Goal: Task Accomplishment & Management: Use online tool/utility

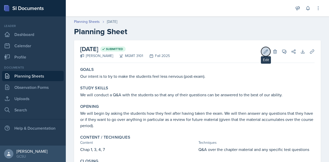
click at [261, 53] on button "Edit" at bounding box center [265, 51] width 9 height 9
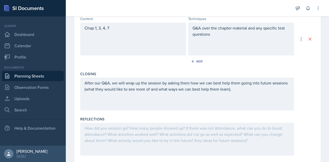
scroll to position [186, 0]
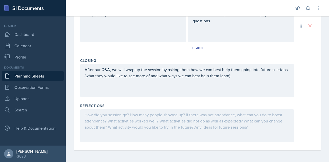
click at [107, 118] on div at bounding box center [187, 126] width 214 height 33
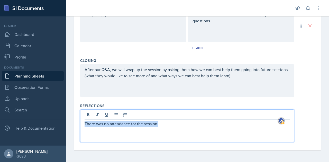
drag, startPoint x: 161, startPoint y: 124, endPoint x: 68, endPoint y: 127, distance: 92.9
click at [68, 127] on div "Date [DATE] [DATE] 31 1 2 3 4 5 6 7 8 9 10 11 12 13 14 15 16 17 18 19 20 21 22 …" at bounding box center [197, 8] width 263 height 309
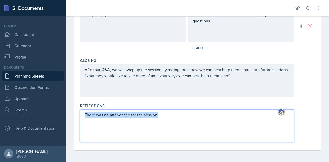
drag, startPoint x: 165, startPoint y: 115, endPoint x: 77, endPoint y: 105, distance: 88.3
click at [77, 105] on div "Date [DATE] [DATE] 31 1 2 3 4 5 6 7 8 9 10 11 12 13 14 15 16 17 18 19 20 21 22 …" at bounding box center [197, 2] width 247 height 296
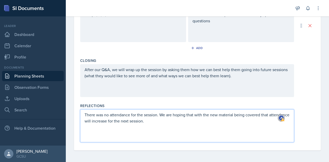
click at [91, 119] on p "There was no attendance for the session. We are hoping that with the new materi…" at bounding box center [187, 118] width 205 height 12
click at [99, 121] on p "There was no attendance for the session. We are hoping that with the new materi…" at bounding box center [187, 118] width 205 height 12
drag, startPoint x: 204, startPoint y: 114, endPoint x: 161, endPoint y: 114, distance: 43.5
click at [161, 114] on p "There was no attendance for the session. We are hoping that with the new materi…" at bounding box center [187, 118] width 205 height 12
click at [175, 115] on p "There was no attendance for the session. Withthe new material being covered, at…" at bounding box center [187, 118] width 205 height 12
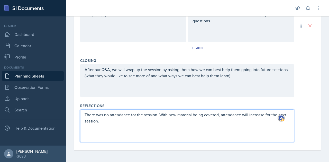
click at [223, 115] on p "There was no attendance for the session. With new material being covered, atten…" at bounding box center [187, 118] width 205 height 12
click at [221, 115] on p "There was no attendance for the session. With new material being covered, atten…" at bounding box center [187, 118] width 205 height 12
click at [123, 121] on p "There was no attendance for the session. With new material being covered, we ex…" at bounding box center [187, 118] width 205 height 12
click at [266, 114] on p "There was no attendance for the session. With new material being covered, we ex…" at bounding box center [187, 118] width 205 height 12
click at [134, 121] on p "There was no attendance for the session. With new material being covered, we ex…" at bounding box center [187, 118] width 205 height 12
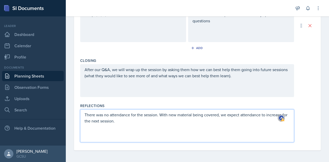
drag, startPoint x: 122, startPoint y: 121, endPoint x: 84, endPoint y: 111, distance: 39.3
click at [84, 111] on div "There was no attendance for the session. With new material being covered, we ex…" at bounding box center [187, 126] width 214 height 33
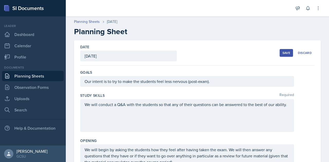
click at [283, 54] on div "Save" at bounding box center [287, 53] width 8 height 4
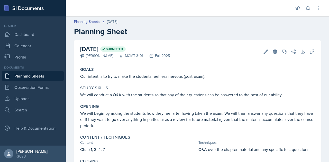
click at [22, 75] on link "Planning Sheets" at bounding box center [33, 76] width 62 height 10
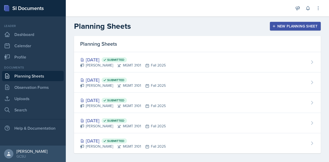
click at [277, 25] on div "New Planning Sheet" at bounding box center [295, 26] width 44 height 4
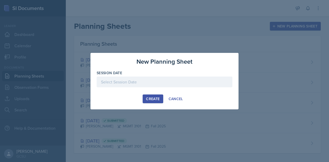
click at [147, 79] on div at bounding box center [165, 82] width 136 height 11
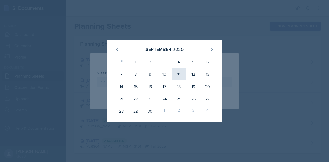
click at [181, 77] on div "11" at bounding box center [179, 74] width 14 height 12
type input "[DATE]"
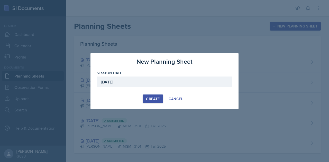
click at [156, 97] on div "Create" at bounding box center [153, 99] width 14 height 4
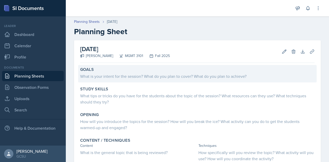
click at [136, 75] on div "What is your intent for the session? What do you plan to cover? What do you pla…" at bounding box center [197, 76] width 235 height 6
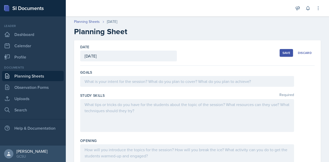
click at [128, 82] on div at bounding box center [187, 81] width 214 height 11
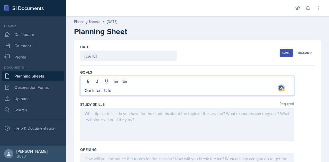
click at [97, 88] on p "Our intent is to" at bounding box center [187, 90] width 205 height 6
click at [112, 91] on p "We intend to" at bounding box center [187, 90] width 205 height 6
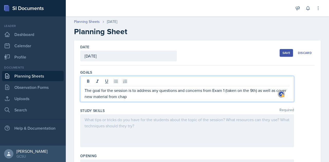
drag, startPoint x: 148, startPoint y: 98, endPoint x: 96, endPoint y: 96, distance: 52.0
click at [96, 96] on p "The goal for the session is to address any questions and concerns from Exam 1 (…" at bounding box center [187, 93] width 205 height 12
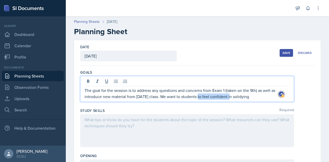
drag, startPoint x: 228, startPoint y: 97, endPoint x: 198, endPoint y: 96, distance: 30.9
click at [198, 96] on p "The goal for the session is to address any questions and concerns from Exam 1 (…" at bounding box center [187, 93] width 205 height 12
click at [261, 97] on p "The goal for the session is to address any questions and concerns from Exam 1 (…" at bounding box center [187, 93] width 205 height 12
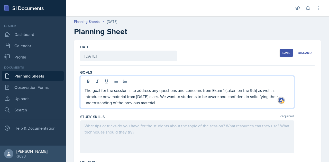
click at [97, 103] on p "The goal for the session is to address any questions and concerns from Exam 1 (…" at bounding box center [187, 96] width 205 height 19
click at [180, 97] on p "The goal for the session is to address any questions and concerns from Exam 1 (…" at bounding box center [187, 96] width 205 height 19
drag, startPoint x: 224, startPoint y: 97, endPoint x: 207, endPoint y: 98, distance: 17.0
click at [207, 98] on p "The goal for the session is to address any questions and concerns from Exam 1 (…" at bounding box center [187, 96] width 205 height 19
click at [135, 103] on p "The goal for the session is to address any questions and concerns from Exam 1 (…" at bounding box center [187, 96] width 205 height 19
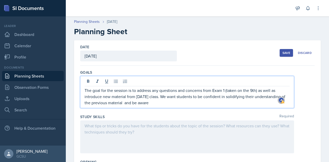
click at [125, 103] on p "The goal for the session is to address any questions and concerns from Exam 1 (…" at bounding box center [187, 96] width 205 height 19
click at [160, 103] on p "The goal for the session is to address any questions and concerns from Exam 1 (…" at bounding box center [187, 96] width 205 height 19
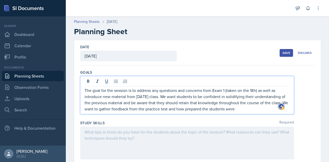
click at [152, 110] on p "The goal for the session is to address any questions and concerns from Exam 1 (…" at bounding box center [187, 99] width 205 height 25
click at [174, 110] on p "The goal for the session is to address any questions and concerns from Exam 1 (…" at bounding box center [187, 99] width 205 height 25
click at [270, 111] on p "The goal for the session is to address any questions and concerns from Exam 1 (…" at bounding box center [187, 99] width 205 height 25
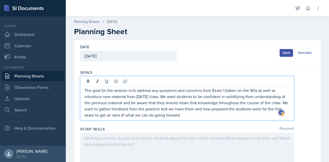
click at [118, 136] on div at bounding box center [187, 149] width 214 height 33
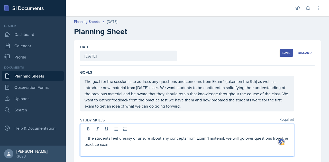
click at [92, 101] on p "The goal for the session is to address any questions and concerns from Exam 1 (…" at bounding box center [187, 93] width 205 height 31
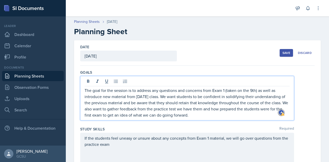
click at [204, 114] on p "The goal for the session is to address any questions and concerns from Exam 1 (…" at bounding box center [187, 102] width 205 height 31
click at [192, 110] on p "The goal for the session is to address any questions and concerns from Exam 1 (…" at bounding box center [187, 102] width 205 height 31
click at [220, 110] on p "The goal for the session is to address any questions and concerns from Exam 1 (…" at bounding box center [187, 102] width 205 height 31
click at [220, 111] on p "The goal for the session is to address any questions and concerns from Exam 1 (…" at bounding box center [187, 102] width 205 height 31
click at [218, 113] on p "The goal for the session is to address any questions and concerns from Exam 1 (…" at bounding box center [187, 102] width 205 height 31
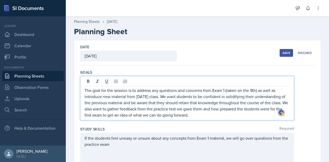
click at [219, 110] on p "The goal for the session is to address any questions and concerns from Exam 1 (…" at bounding box center [187, 102] width 205 height 31
click at [236, 108] on p "The goal for the session is to address any questions and concerns from Exam 1 (…" at bounding box center [187, 102] width 205 height 31
click at [236, 113] on p "The goal for the session is to address any questions and concerns from Exam 1 (…" at bounding box center [187, 102] width 205 height 31
click at [224, 109] on p "The goal for the session is to address any questions and concerns from Exam 1 (…" at bounding box center [187, 102] width 205 height 31
click at [233, 114] on p "The goal for the session is to address any questions and concerns from Exam 1 (…" at bounding box center [187, 102] width 205 height 31
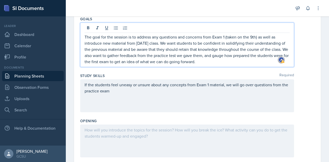
scroll to position [55, 0]
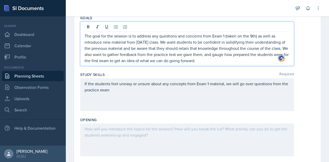
click at [85, 62] on p "The goal for the session is to address any questions and concerns from Exam 1 (…" at bounding box center [187, 48] width 205 height 31
click at [93, 61] on p "The goal for the session is to address any questions and concerns from Exam 1 (…" at bounding box center [187, 48] width 205 height 31
click at [213, 60] on p "The goal for the session is to address any questions and concerns from Exam 1 (…" at bounding box center [187, 48] width 205 height 31
click at [123, 92] on p "If the students feel uneasy or unsure about any concepts from Exam 1 material, …" at bounding box center [187, 87] width 205 height 12
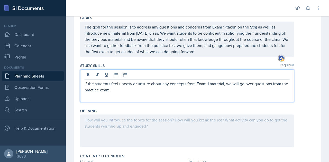
scroll to position [46, 0]
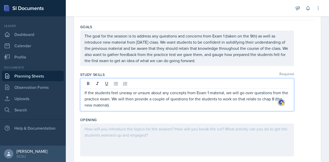
click at [273, 99] on p "If the students feel uneasy or unsure about any concepts from Exam 1 material, …" at bounding box center [187, 99] width 205 height 19
click at [195, 100] on p "If the students feel uneasy or unsure about any concepts from Exam 1 material, …" at bounding box center [187, 99] width 205 height 19
click at [198, 100] on p "If the students feel uneasy or unsure about any concepts from Exam 1 material, …" at bounding box center [187, 99] width 205 height 19
click at [190, 105] on p "If the students feel uneasy or unsure about any concepts from Exam 1 material, …" at bounding box center [187, 99] width 205 height 19
click at [98, 133] on div at bounding box center [187, 140] width 214 height 33
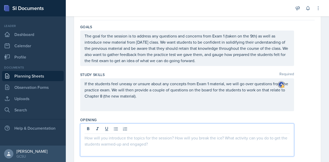
scroll to position [55, 0]
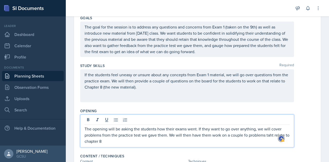
drag, startPoint x: 135, startPoint y: 144, endPoint x: 200, endPoint y: 131, distance: 66.3
click at [200, 131] on div "The opening will be asking the students how their exams went. If they want to g…" at bounding box center [187, 131] width 214 height 33
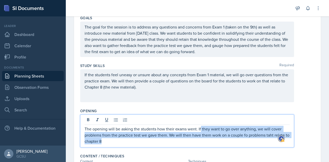
drag, startPoint x: 108, startPoint y: 142, endPoint x: 201, endPoint y: 129, distance: 93.3
click at [201, 129] on p "The opening will be asking the students how their exams went. If they want to g…" at bounding box center [187, 135] width 205 height 19
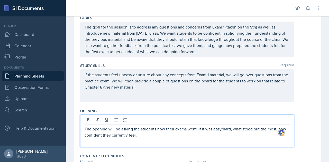
click at [121, 130] on p "The opening will be asking the students how their exams went. If it was easy/ha…" at bounding box center [187, 132] width 205 height 12
click at [96, 135] on p "The opening will ask the students how their exams went. If it was easy/hard, wh…" at bounding box center [187, 132] width 205 height 12
click at [146, 135] on p "The opening will ask the students how their exams went. If it was easy/hard, wh…" at bounding box center [187, 132] width 205 height 12
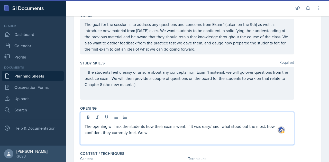
scroll to position [57, 0]
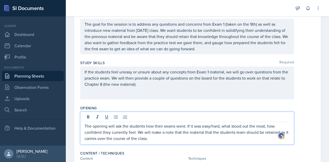
click at [268, 132] on p "The opening will ask the students how their exams went. If it was easy/hard, wh…" at bounding box center [187, 132] width 205 height 19
click at [266, 131] on p "The opening will ask the students how their exams went. If it was easy/hard, wh…" at bounding box center [187, 132] width 205 height 19
click at [100, 140] on p "The opening will ask the students how their exams went. If it was easy/hard, wh…" at bounding box center [187, 132] width 205 height 19
click at [116, 138] on p "The opening will ask the students how their exams went. If it was easy/hard, wh…" at bounding box center [187, 132] width 205 height 19
click at [271, 126] on p "The opening will ask the students how their exams went. If it was easy/hard, wh…" at bounding box center [187, 132] width 205 height 19
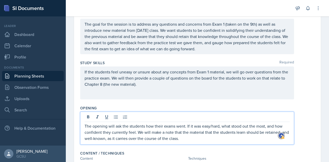
click at [271, 132] on p "The opening will ask the students how their exams went. If it was easy/hard, wh…" at bounding box center [187, 132] width 205 height 19
click at [221, 139] on p "The opening will ask the students how their exams went. If it was easy/hard, wh…" at bounding box center [187, 132] width 205 height 19
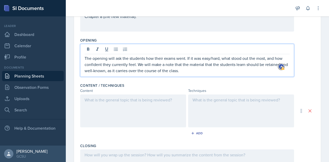
scroll to position [127, 0]
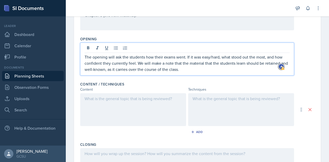
click at [89, 99] on p at bounding box center [133, 99] width 97 height 6
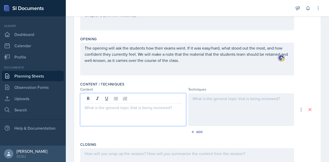
scroll to position [135, 0]
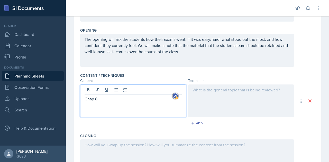
click at [86, 99] on p "Chap 8" at bounding box center [133, 99] width 97 height 6
click at [101, 100] on p "[Chap 8" at bounding box center [133, 99] width 97 height 6
click at [84, 100] on div "[Chap 8] - Confidence Intervals" at bounding box center [133, 101] width 106 height 33
click at [85, 100] on p "[Chap 8] - Confidence Intervals" at bounding box center [133, 99] width 97 height 6
click at [84, 99] on div "Exam 1 Material (Chap 1, 3, 5, 7) [Chap 8] - Confidence Intervals" at bounding box center [133, 101] width 106 height 33
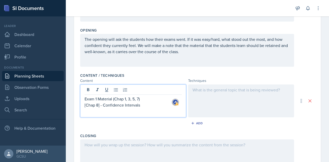
click at [85, 99] on p "Exam 1 Material (Chap 1, 3, 5, 7)" at bounding box center [133, 99] width 97 height 6
click at [84, 106] on div "Exam 1 Material (Chap 1, 3, 5, 7) [Chap 8] - Confidence Intervals" at bounding box center [133, 101] width 106 height 33
click at [85, 105] on p "[Chap 8] - Confidence Intervals" at bounding box center [133, 105] width 97 height 6
click at [89, 99] on p "Exam 1 Material (Chap 1, 3, 5, 7)" at bounding box center [135, 99] width 93 height 6
click at [86, 106] on p "-[Chap 8] - Confidence Intervals" at bounding box center [133, 105] width 97 height 6
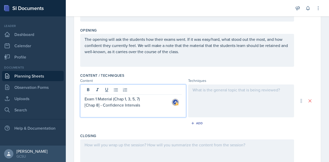
click at [85, 100] on p "Exam 1 Material (Chap 1, 3, 5, 7)" at bounding box center [133, 99] width 97 height 6
click at [127, 90] on icon at bounding box center [125, 89] width 5 height 5
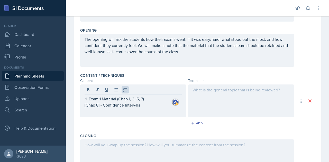
click at [84, 105] on div "Exam 1 Material (Chap 1, 3, 5, 7) [Chap 8] - Confidence Intervals" at bounding box center [133, 101] width 106 height 33
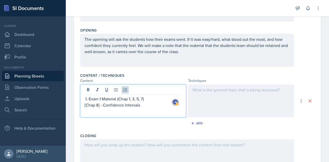
click at [85, 106] on p "[Chap 8] - Confidence Intervals" at bounding box center [133, 105] width 97 height 6
click at [89, 100] on li "Exam 1 Material (Chap 1, 3, 5, 7)" at bounding box center [135, 99] width 93 height 6
click at [89, 105] on li "[Chap 8] - Confidence Intervals" at bounding box center [135, 105] width 93 height 6
click at [89, 100] on p "Exam 1 Material (Chap 1, 3, 5, 7)[Chap 8] - Confidence Intervals" at bounding box center [135, 102] width 93 height 12
click at [140, 100] on p "Exam 1 Material (Chap 1, 3, 5, 7)[Chap 8] - Confidence Intervals" at bounding box center [133, 102] width 97 height 12
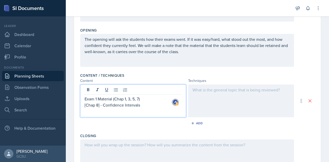
click at [145, 104] on p "[Chap 8] - Confidence Intervals" at bounding box center [133, 105] width 97 height 6
click at [116, 91] on icon at bounding box center [115, 89] width 5 height 5
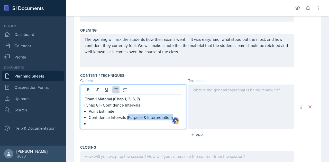
drag, startPoint x: 128, startPoint y: 117, endPoint x: 176, endPoint y: 117, distance: 48.6
click at [176, 117] on p "Confidence Intervals (Purpose & Interpretation)" at bounding box center [135, 117] width 93 height 6
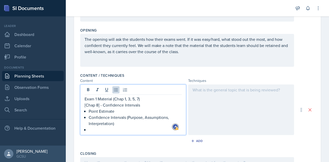
click at [93, 130] on p at bounding box center [135, 130] width 93 height 6
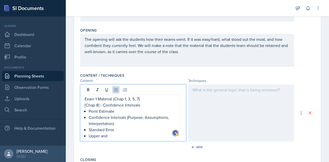
click at [106, 130] on p "Standard Error" at bounding box center [135, 130] width 93 height 6
click at [125, 130] on p "Standard Error" at bounding box center [135, 130] width 93 height 6
click at [119, 130] on p "Standard Error / Margin of Error" at bounding box center [135, 130] width 93 height 6
click at [111, 137] on p "Upper and" at bounding box center [135, 136] width 93 height 6
click at [121, 136] on p "Upper and Lower Limits" at bounding box center [135, 136] width 93 height 6
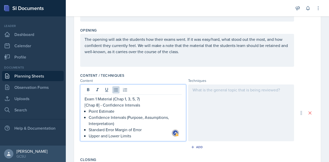
click at [138, 137] on p "Upper and Lower Limits" at bounding box center [135, 136] width 93 height 6
click at [116, 131] on p "Standard Error Margin of Error" at bounding box center [135, 130] width 93 height 6
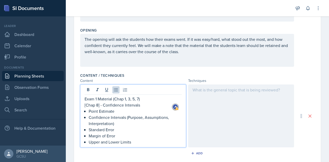
scroll to position [168, 0]
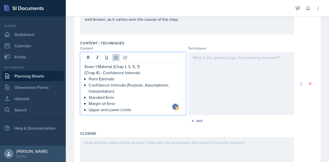
click at [140, 108] on p "Upper and Lower Limits" at bounding box center [135, 110] width 93 height 6
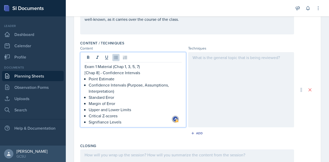
click at [93, 121] on p "Signifiance Levels" at bounding box center [135, 122] width 93 height 6
click at [124, 122] on p "Significance Levels" at bounding box center [135, 122] width 93 height 6
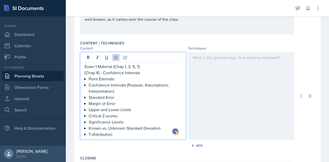
click at [162, 128] on p "Known vs. Unknown Standard Deviation" at bounding box center [135, 128] width 93 height 6
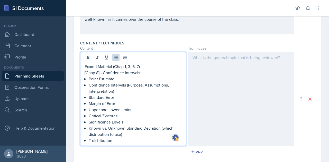
click at [127, 140] on p "T-distribution" at bounding box center [135, 141] width 93 height 6
